Goal: Transaction & Acquisition: Purchase product/service

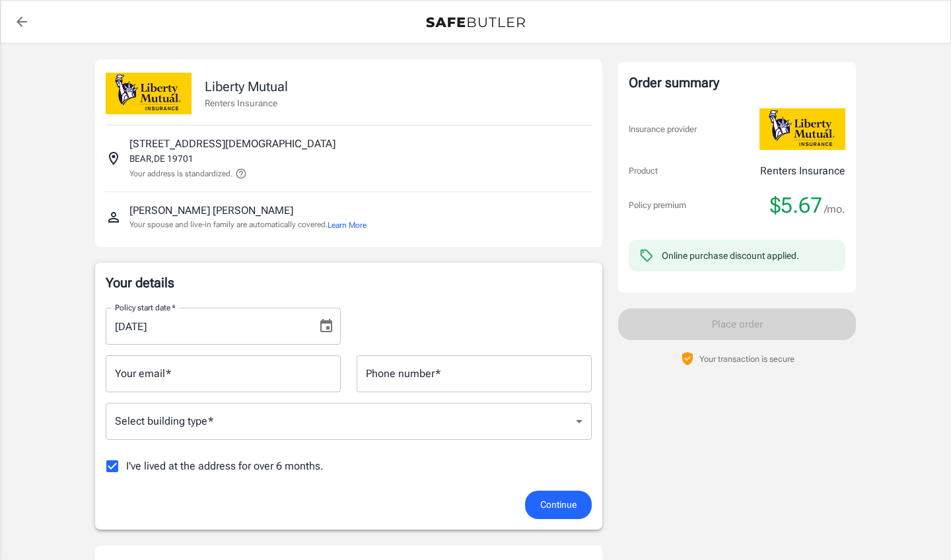
click at [184, 375] on input "Your email   *" at bounding box center [223, 373] width 235 height 37
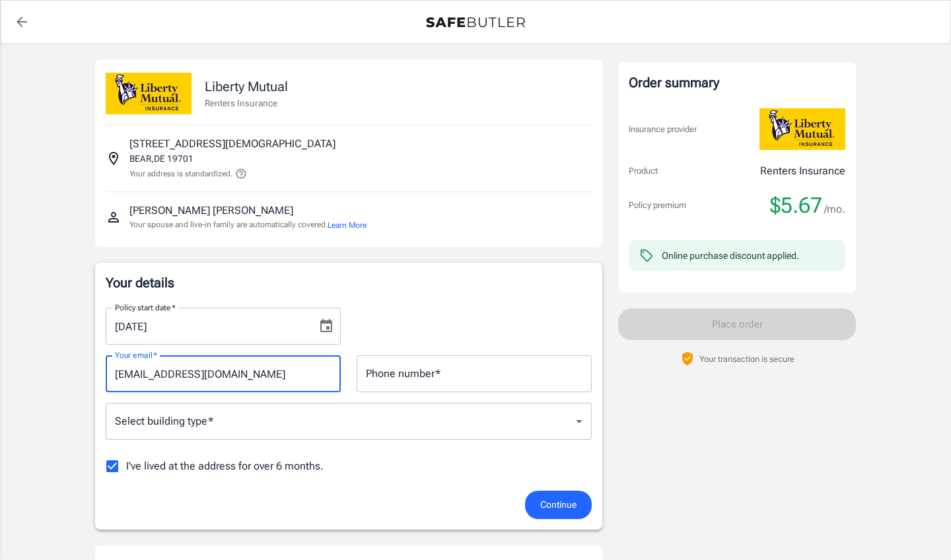
type input "[EMAIL_ADDRESS][DOMAIN_NAME]"
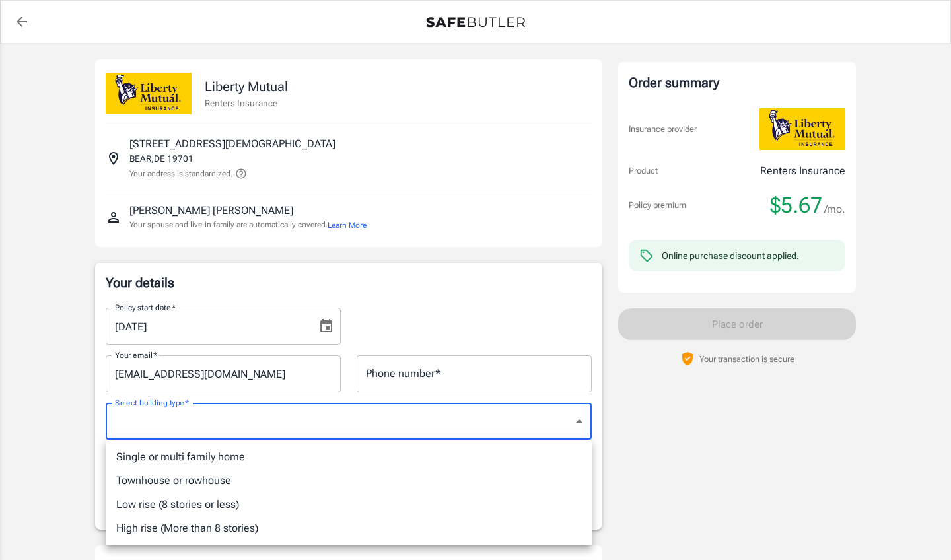
click at [578, 419] on div at bounding box center [475, 280] width 951 height 560
click at [440, 289] on div at bounding box center [475, 280] width 951 height 560
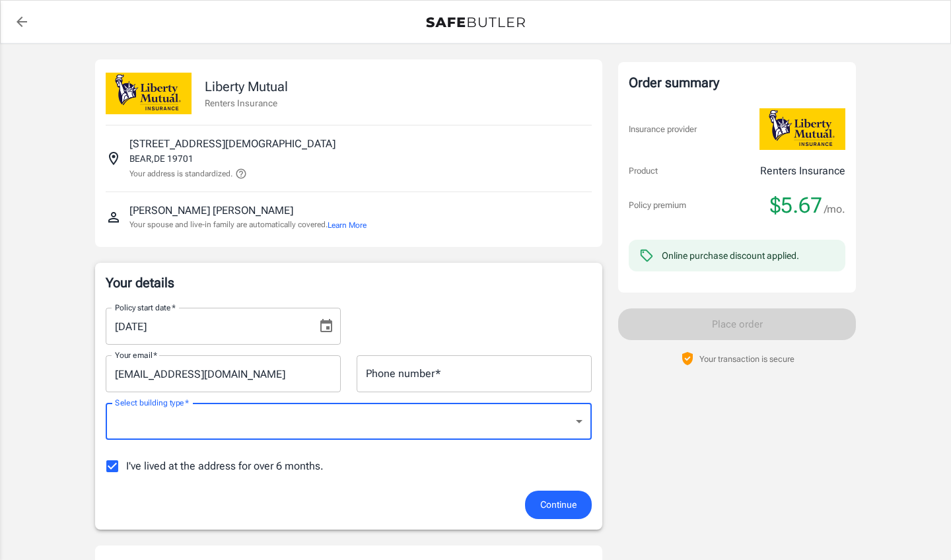
click at [110, 468] on input "I've lived at the address for over 6 months." at bounding box center [112, 466] width 28 height 28
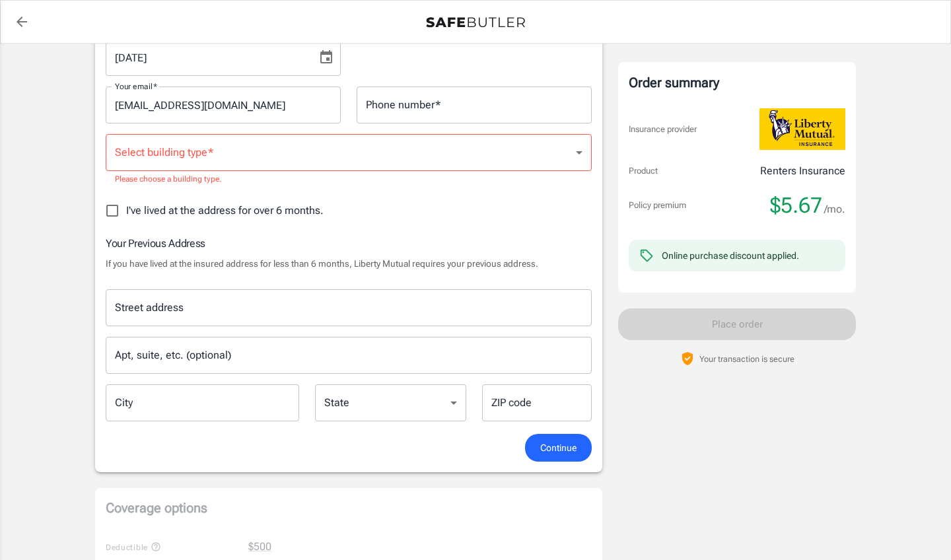
scroll to position [265, 0]
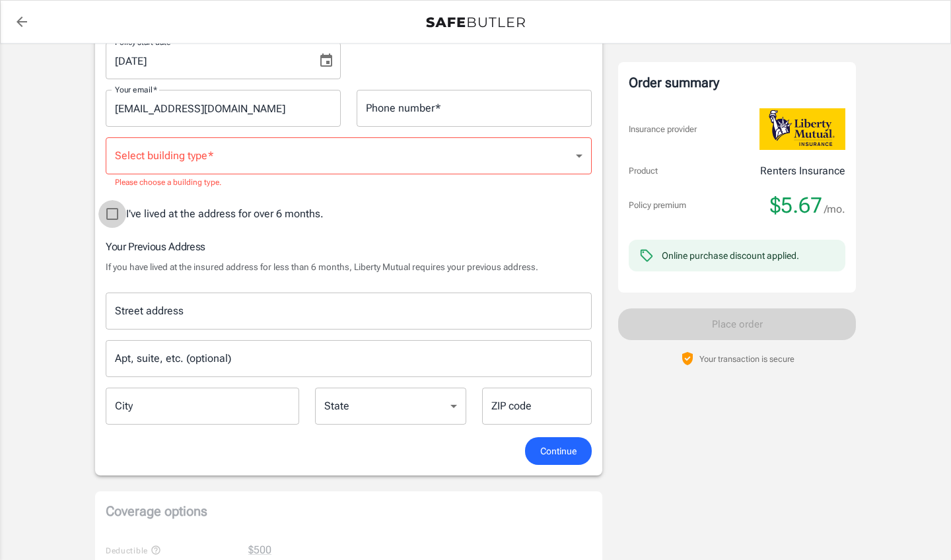
click at [108, 215] on input "I've lived at the address for over 6 months." at bounding box center [112, 214] width 28 height 28
checkbox input "true"
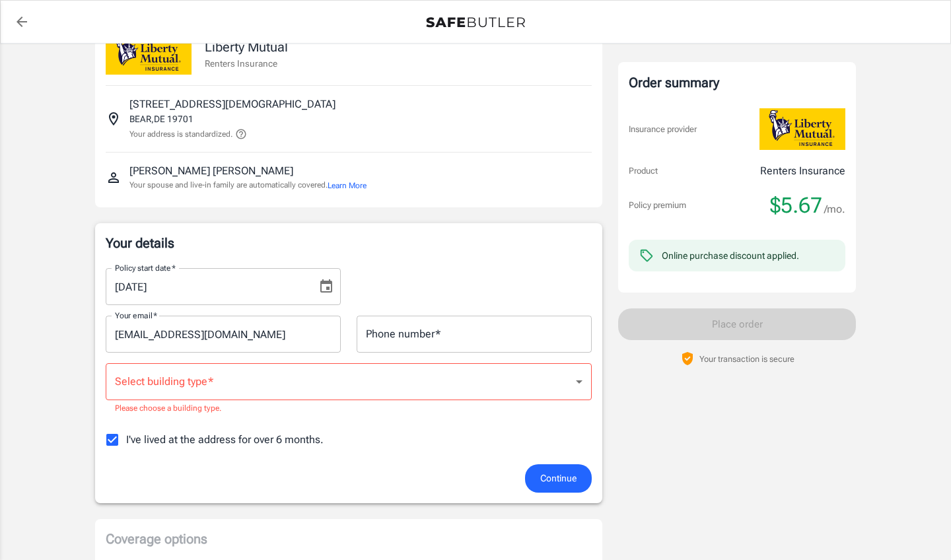
scroll to position [38, 0]
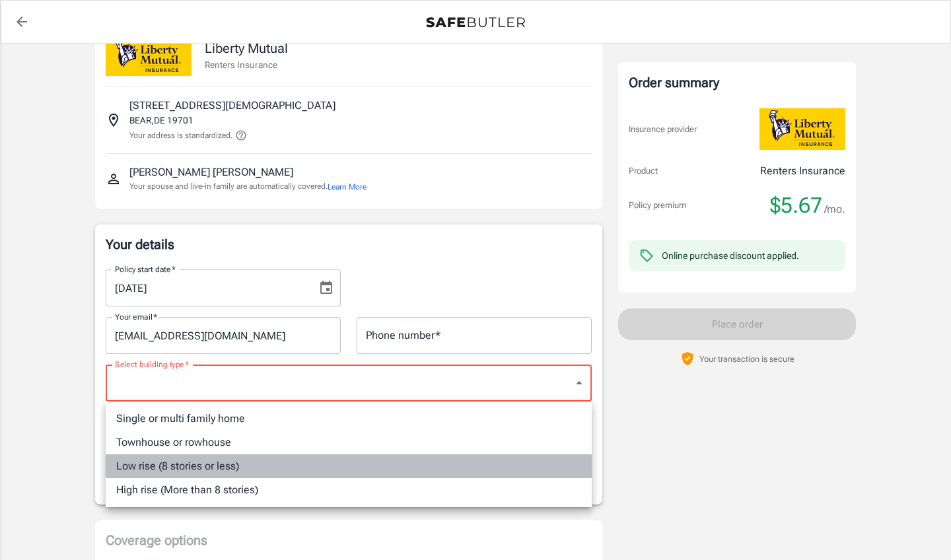
click at [217, 463] on li "Low rise (8 stories or less)" at bounding box center [349, 466] width 486 height 24
type input "lowrise"
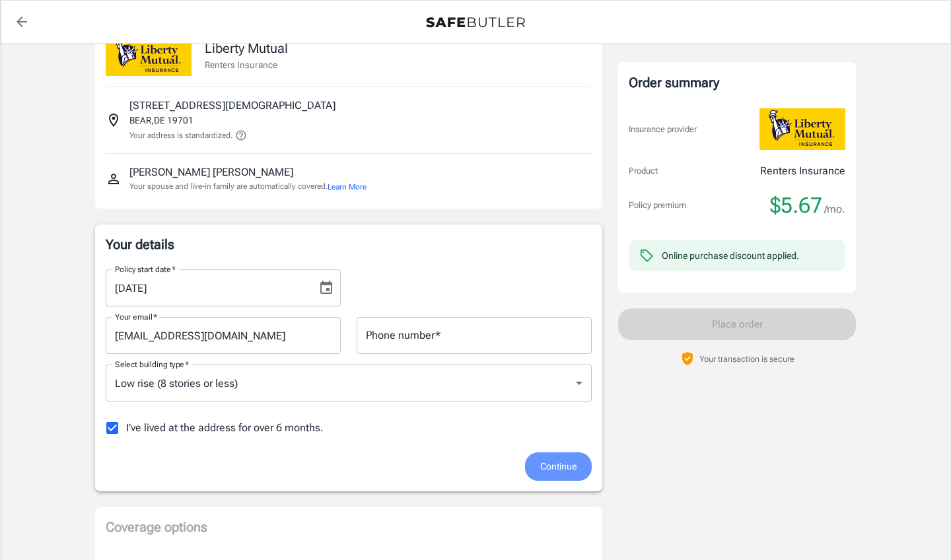
click at [559, 467] on span "Continue" at bounding box center [558, 466] width 36 height 17
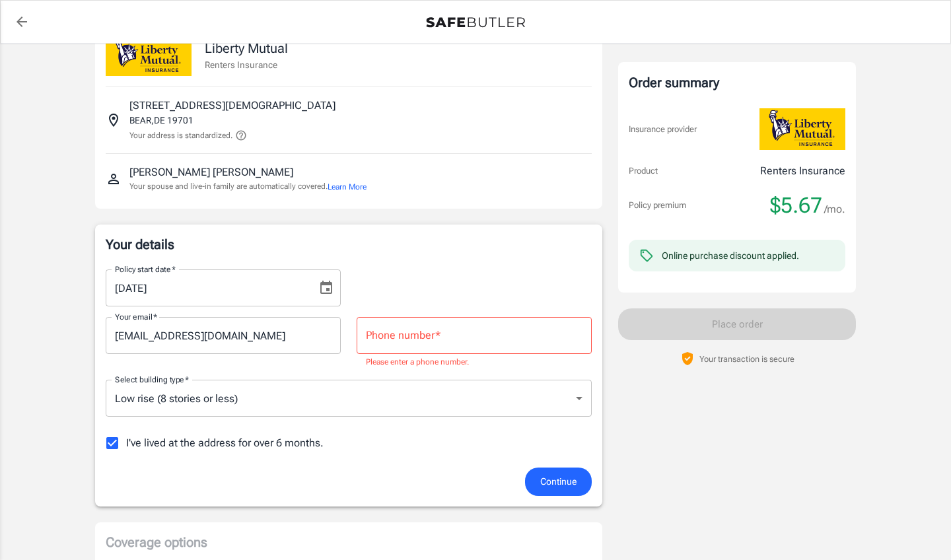
scroll to position [94, 0]
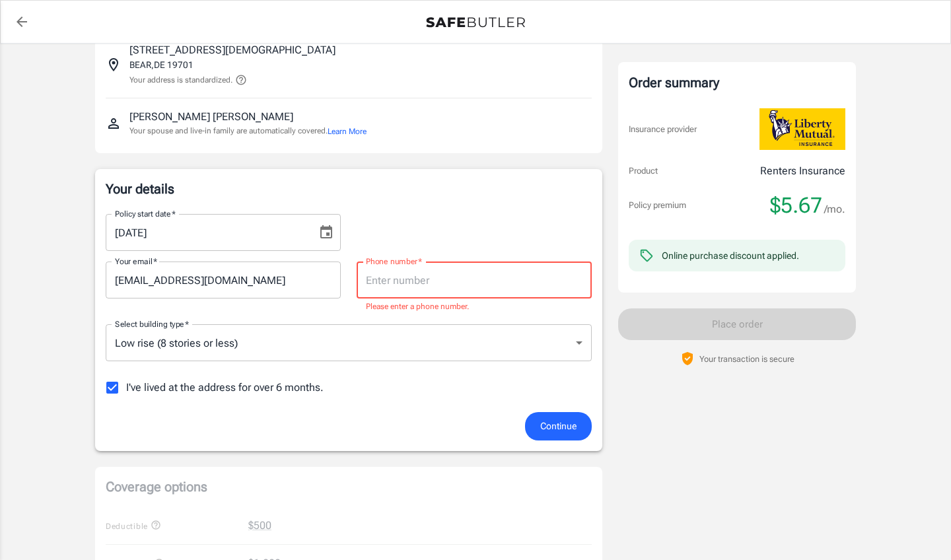
click at [468, 291] on input "Phone number   *" at bounding box center [474, 279] width 235 height 37
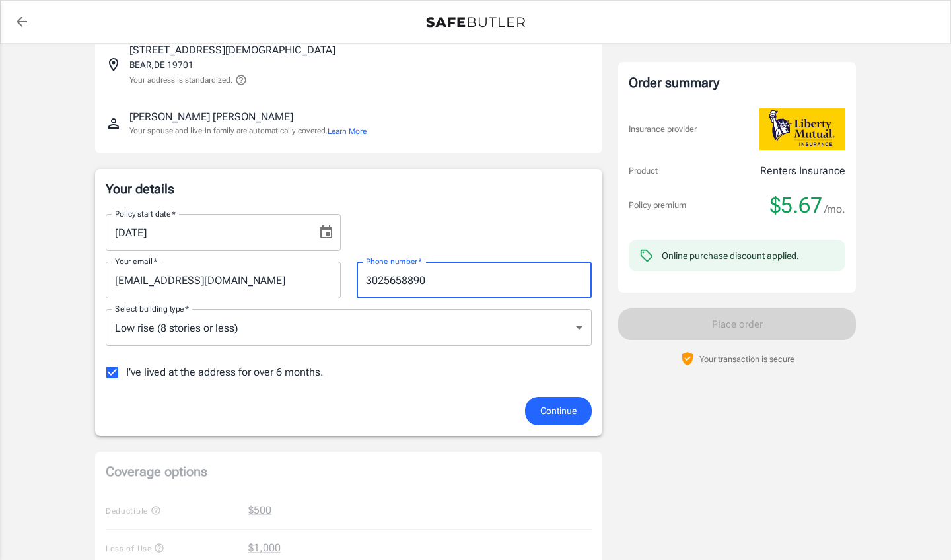
type input "3025658890"
click at [564, 409] on span "Continue" at bounding box center [558, 411] width 36 height 17
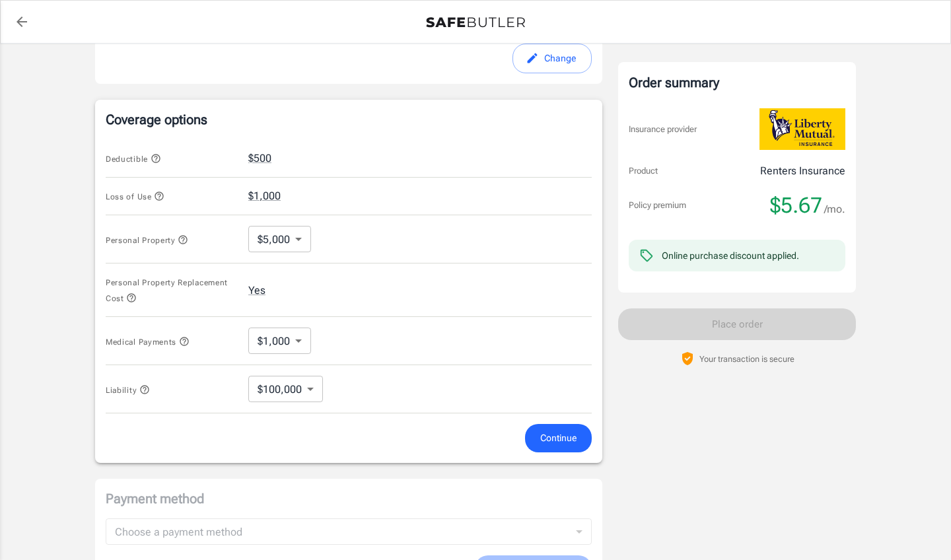
scroll to position [458, 0]
click at [552, 437] on span "Continue" at bounding box center [558, 437] width 36 height 17
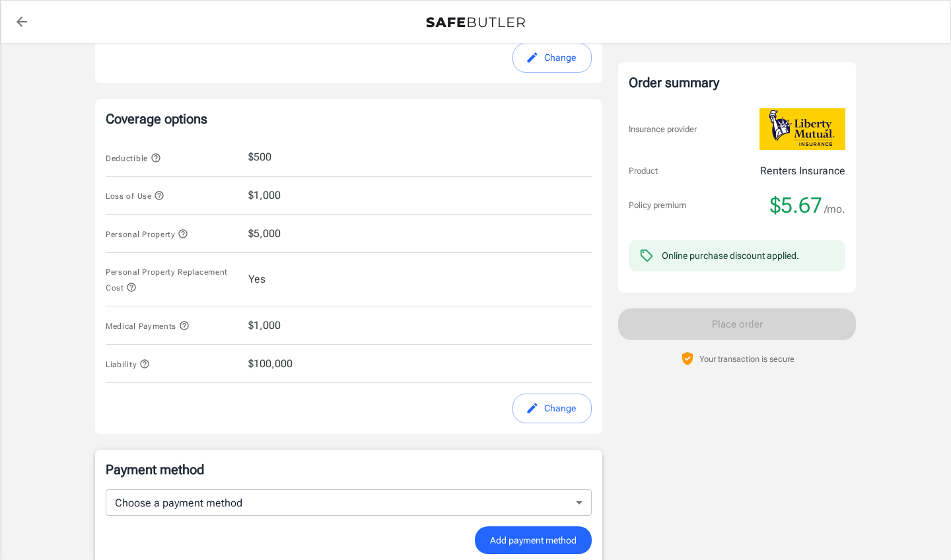
scroll to position [670, 0]
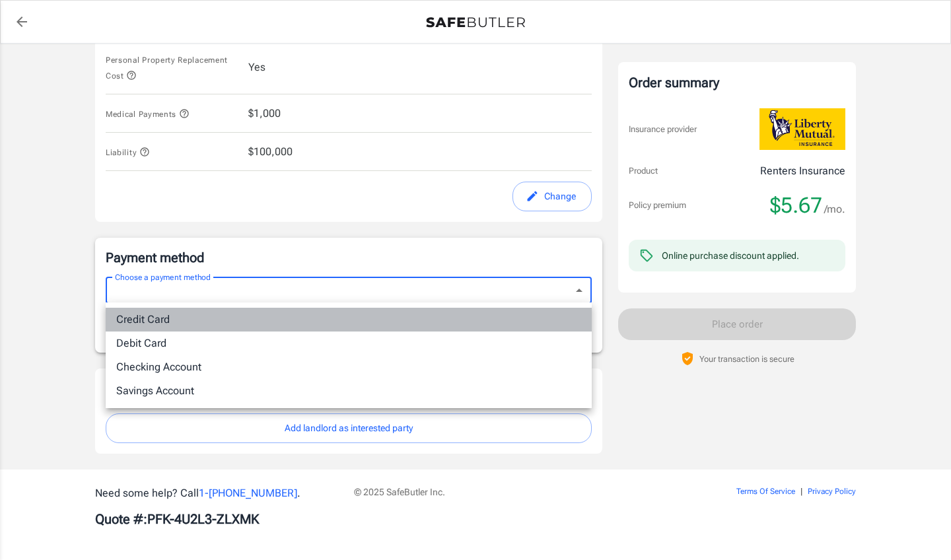
click at [172, 318] on li "Credit Card" at bounding box center [349, 320] width 486 height 24
type input "credit"
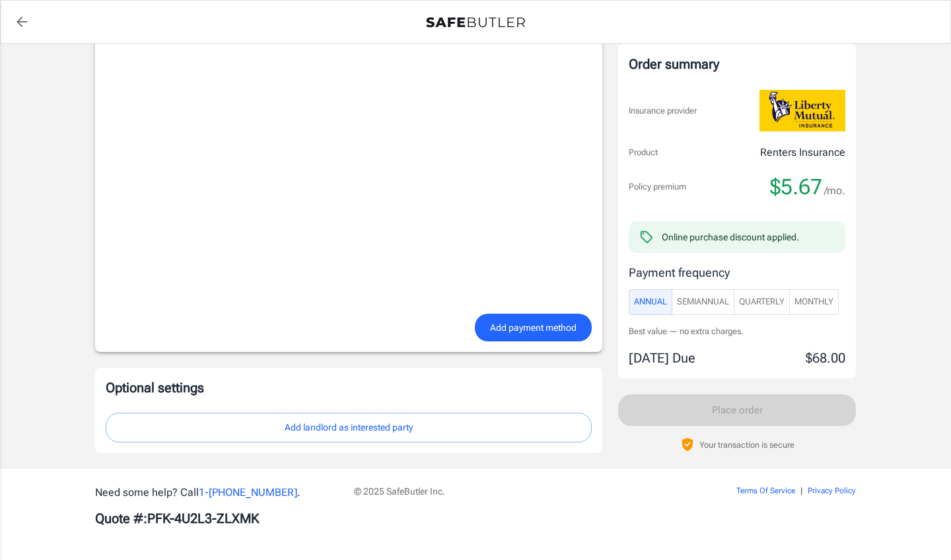
scroll to position [1005, 0]
click at [710, 302] on span "SemiAnnual" at bounding box center [703, 302] width 52 height 15
click at [653, 298] on span "Annual" at bounding box center [650, 301] width 33 height 15
click at [355, 427] on button "Add landlord as interested party" at bounding box center [349, 428] width 486 height 30
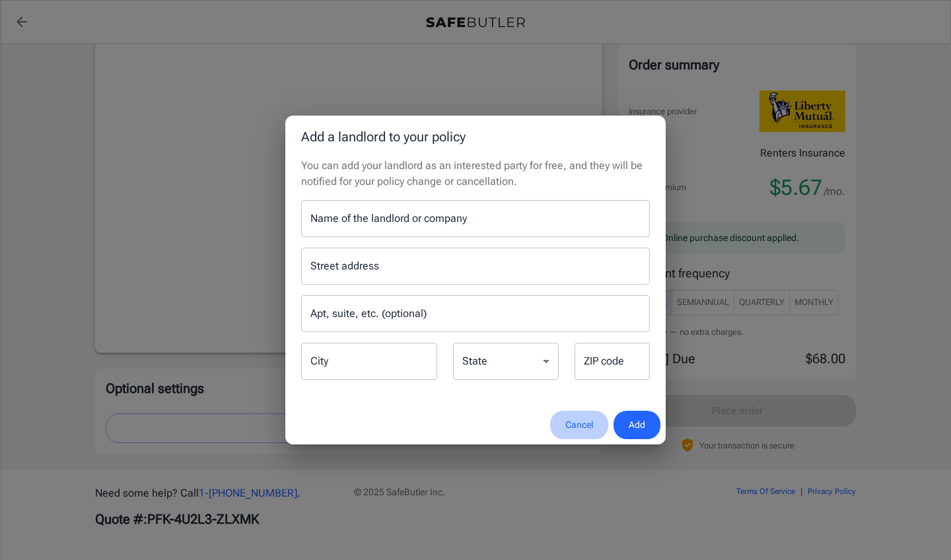
click at [576, 426] on button "Cancel" at bounding box center [579, 425] width 58 height 28
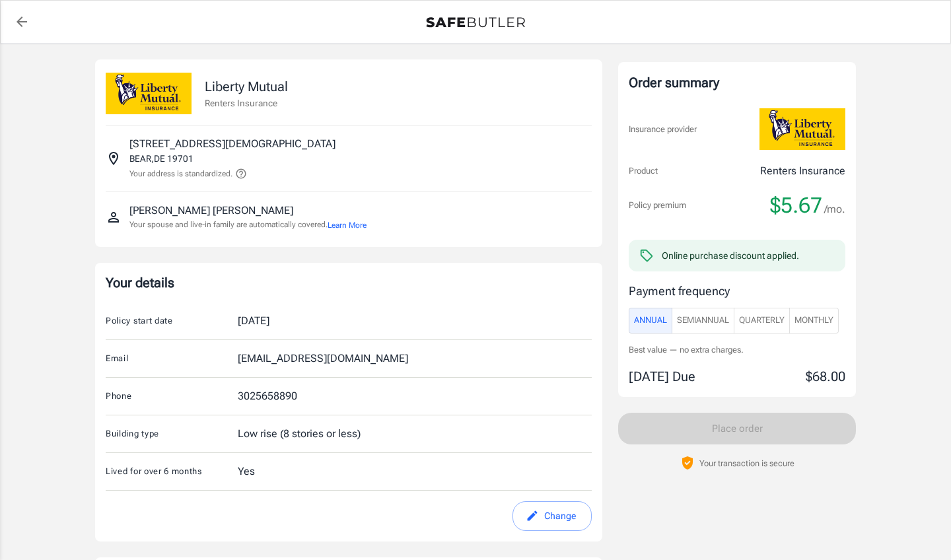
scroll to position [0, 0]
click at [242, 174] on icon at bounding box center [241, 174] width 12 height 12
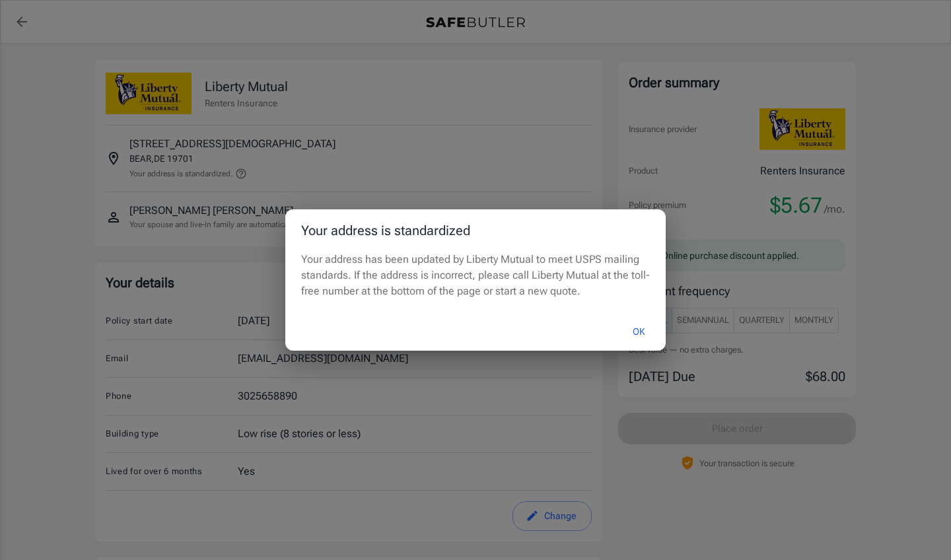
click at [636, 332] on button "OK" at bounding box center [638, 332] width 43 height 28
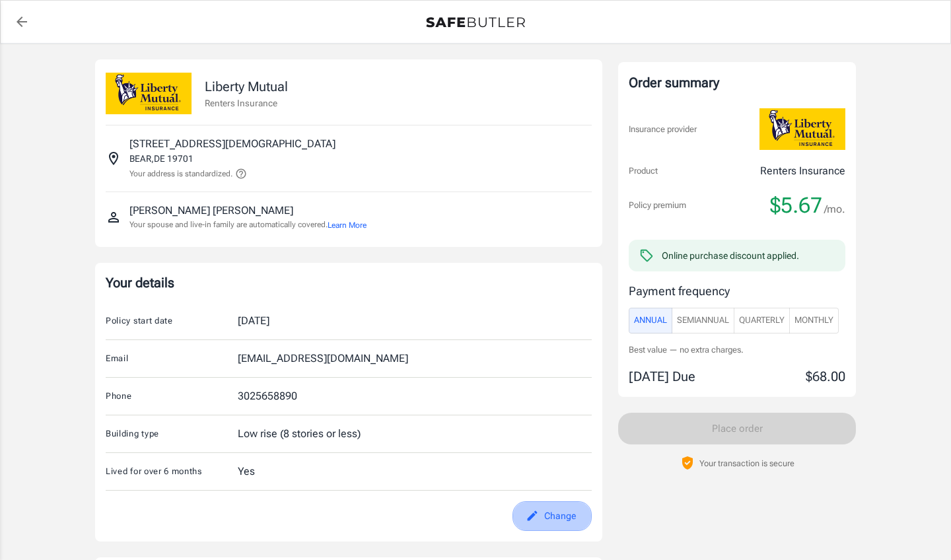
click at [563, 510] on button "Change" at bounding box center [551, 516] width 79 height 30
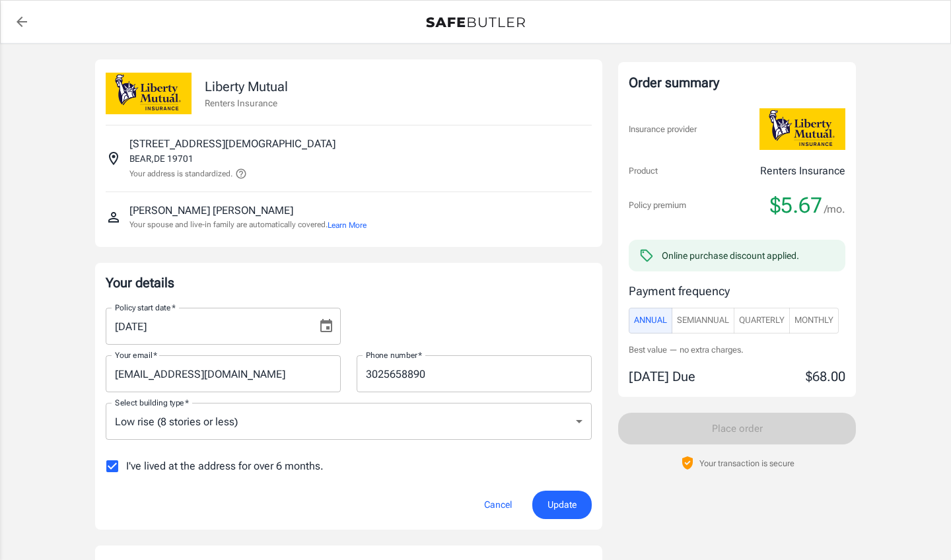
scroll to position [1, 0]
click at [485, 506] on button "Cancel" at bounding box center [498, 504] width 58 height 28
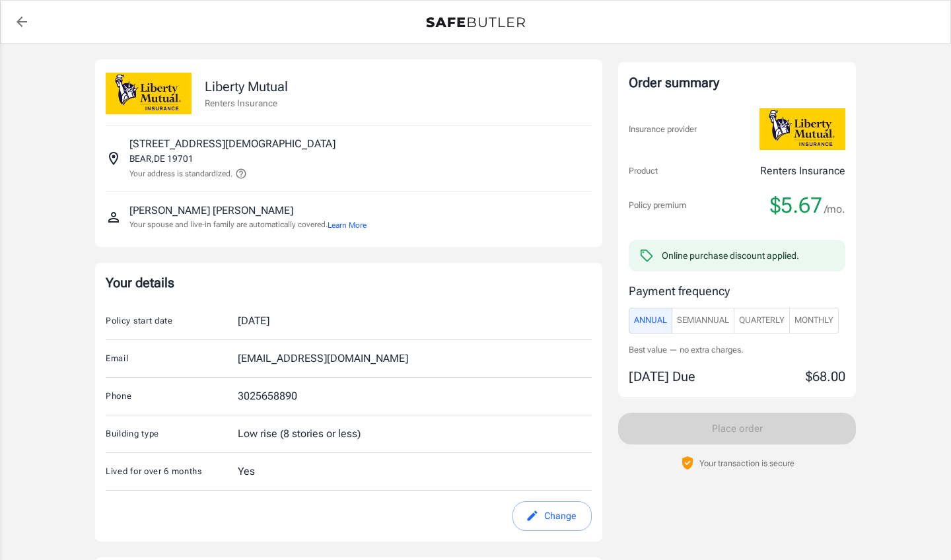
scroll to position [0, 0]
click at [17, 22] on icon "back to quotes" at bounding box center [22, 22] width 16 height 16
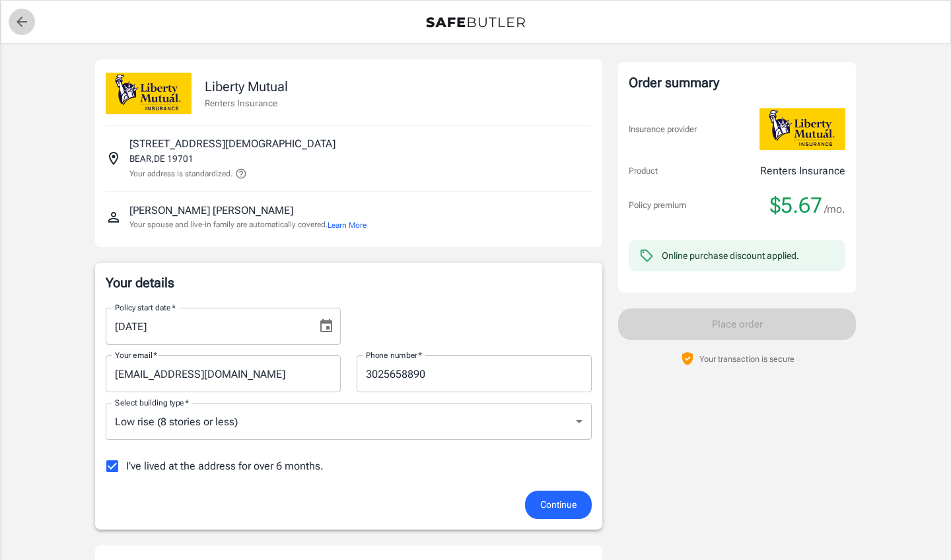
click at [23, 21] on icon "back to quotes" at bounding box center [22, 22] width 11 height 11
